Goal: Transaction & Acquisition: Purchase product/service

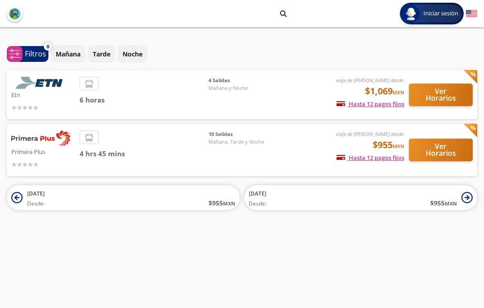
click at [448, 155] on button "Ver Horarios" at bounding box center [441, 150] width 64 height 23
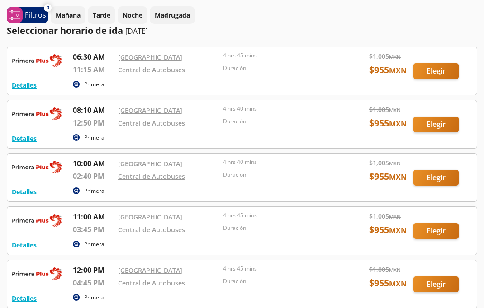
scroll to position [30, 0]
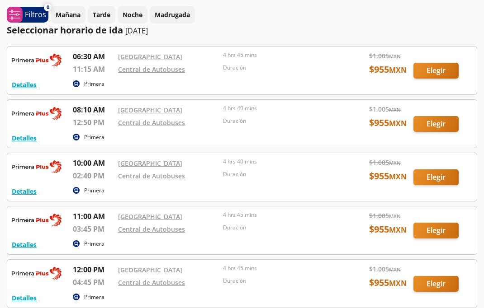
click at [441, 74] on div at bounding box center [241, 71] width 469 height 48
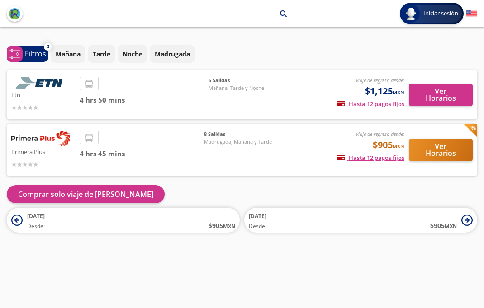
click at [451, 139] on button "Ver Horarios" at bounding box center [441, 150] width 64 height 23
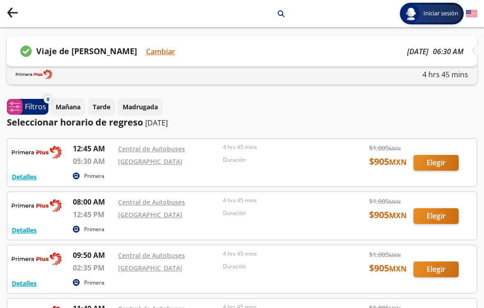
click at [436, 168] on div at bounding box center [241, 163] width 469 height 48
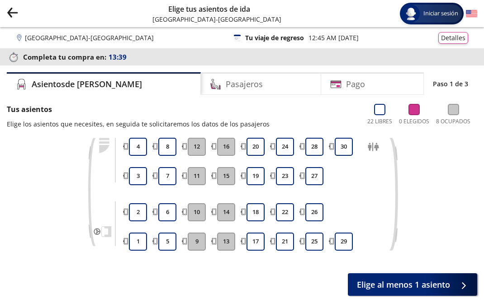
click at [228, 248] on button "13" at bounding box center [226, 242] width 18 height 18
click at [228, 236] on button "13" at bounding box center [226, 242] width 18 height 18
click at [224, 243] on button "13" at bounding box center [226, 242] width 18 height 18
click at [224, 242] on button "13" at bounding box center [226, 242] width 18 height 18
click at [228, 249] on button "13" at bounding box center [226, 242] width 18 height 18
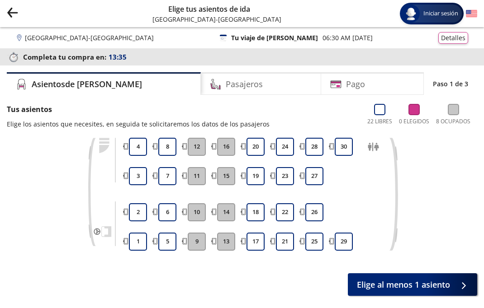
scroll to position [30, 0]
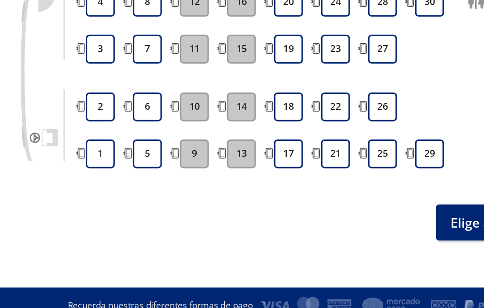
click at [335, 203] on button "29" at bounding box center [344, 212] width 18 height 18
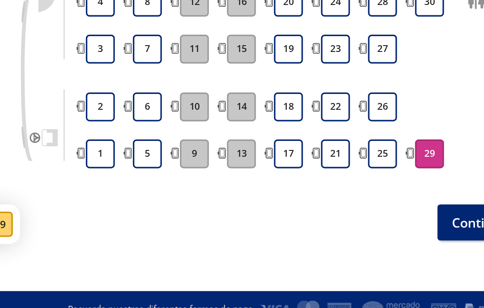
click at [335, 203] on button "29" at bounding box center [344, 212] width 18 height 18
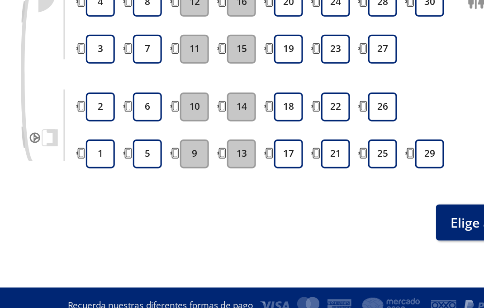
click at [276, 203] on button "21" at bounding box center [285, 212] width 18 height 18
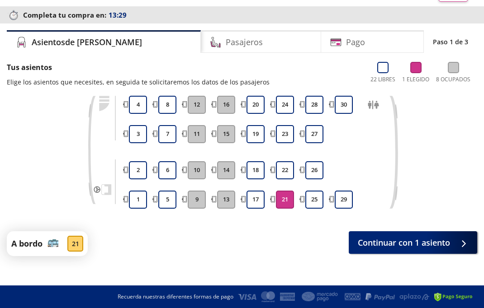
click at [443, 245] on span "Continuar con 1 asiento" at bounding box center [404, 243] width 92 height 12
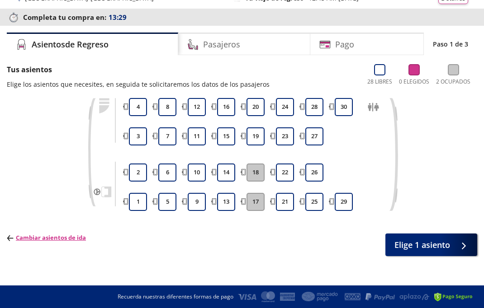
scroll to position [40, 0]
click at [284, 205] on button "21" at bounding box center [285, 202] width 18 height 18
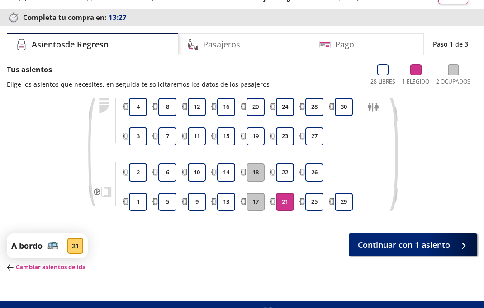
click at [428, 241] on span "Continuar con 1 asiento" at bounding box center [404, 245] width 92 height 12
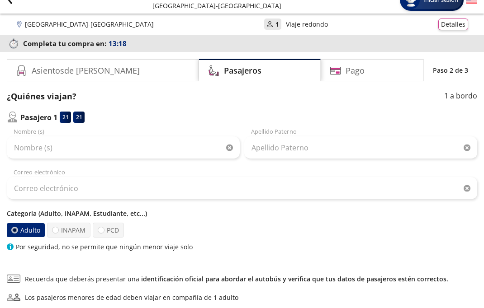
scroll to position [14, 0]
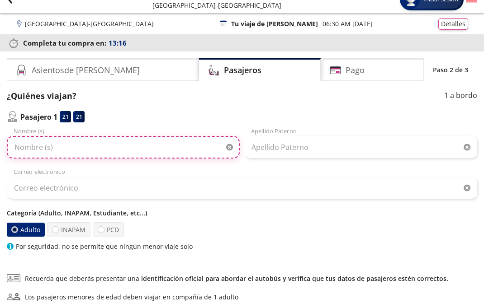
click at [183, 140] on input "Nombre (s)" at bounding box center [123, 147] width 233 height 23
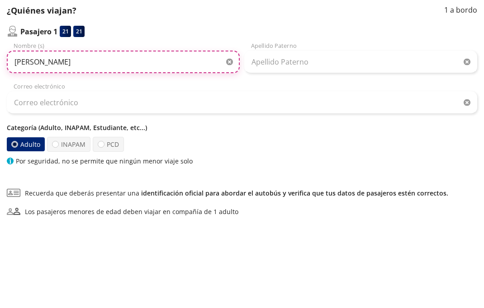
type input "[PERSON_NAME]"
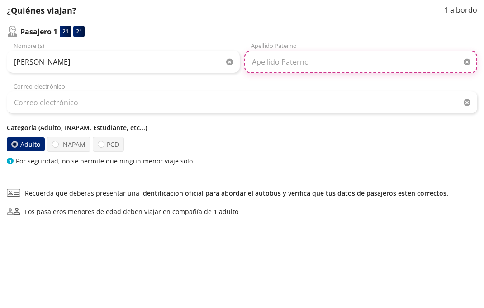
click at [337, 137] on input "Apellido Paterno" at bounding box center [360, 148] width 233 height 23
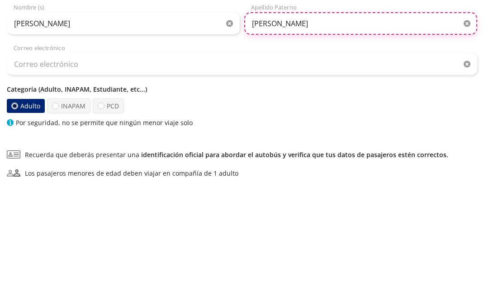
type input "[PERSON_NAME]"
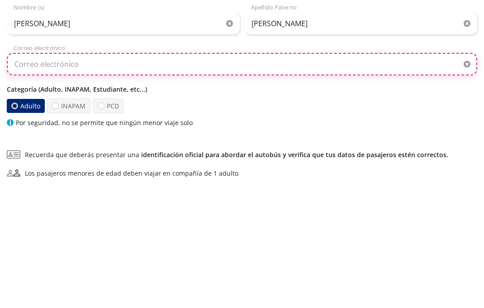
click at [355, 177] on input "Correo electrónico" at bounding box center [242, 188] width 470 height 23
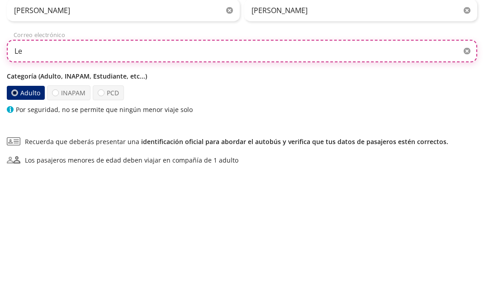
type input "L"
type input "[EMAIL_ADDRESS][DOMAIN_NAME]"
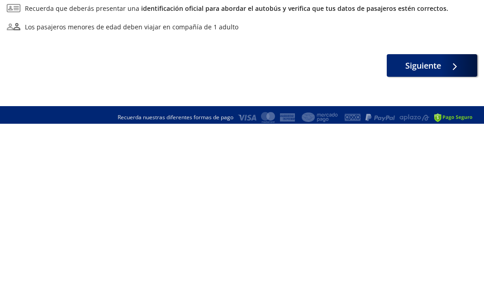
scroll to position [105, 0]
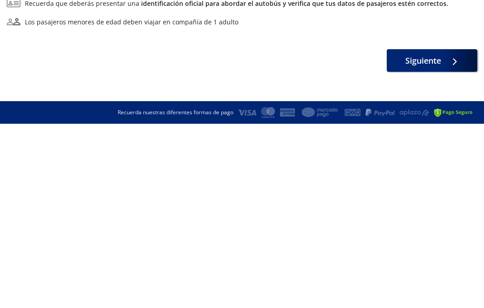
click at [431, 239] on span "Siguiente" at bounding box center [423, 245] width 36 height 12
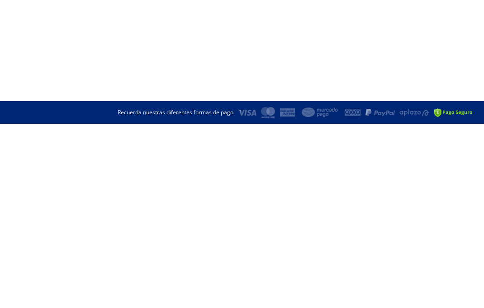
scroll to position [32, 0]
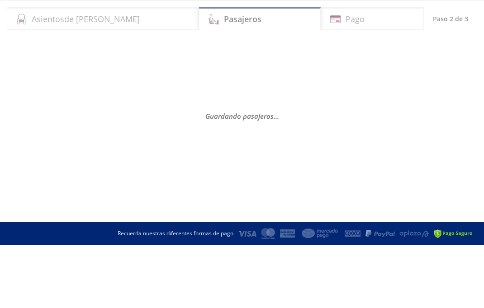
select select "MX"
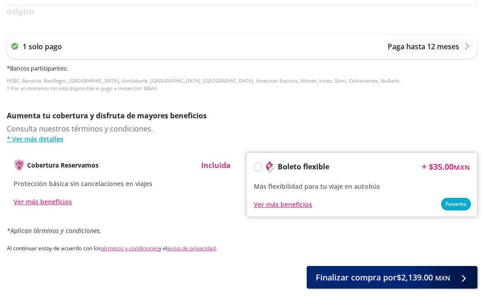
scroll to position [503, 0]
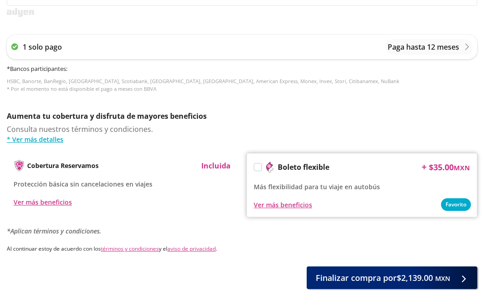
click at [433, 278] on span "Finalizar compra por $2,139.00 MXN" at bounding box center [383, 278] width 134 height 12
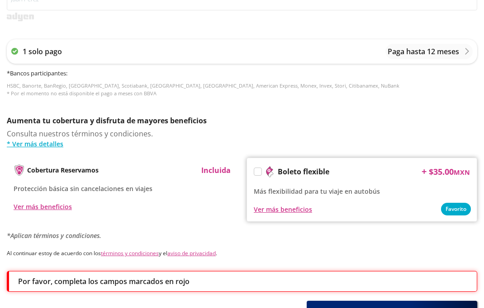
scroll to position [538, 0]
